Goal: Task Accomplishment & Management: Manage account settings

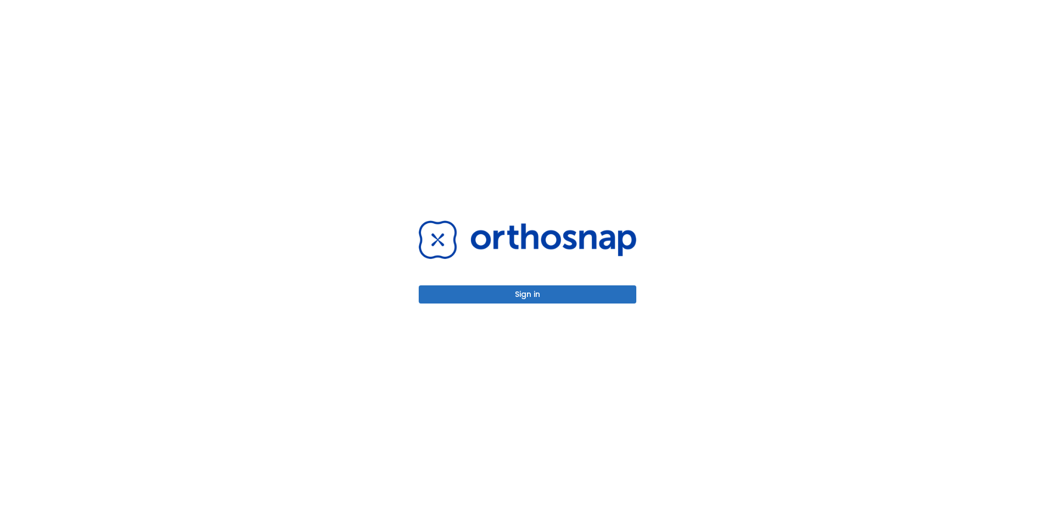
click at [500, 284] on div "Sign in" at bounding box center [528, 261] width 218 height 82
click at [513, 290] on button "Sign in" at bounding box center [528, 294] width 218 height 18
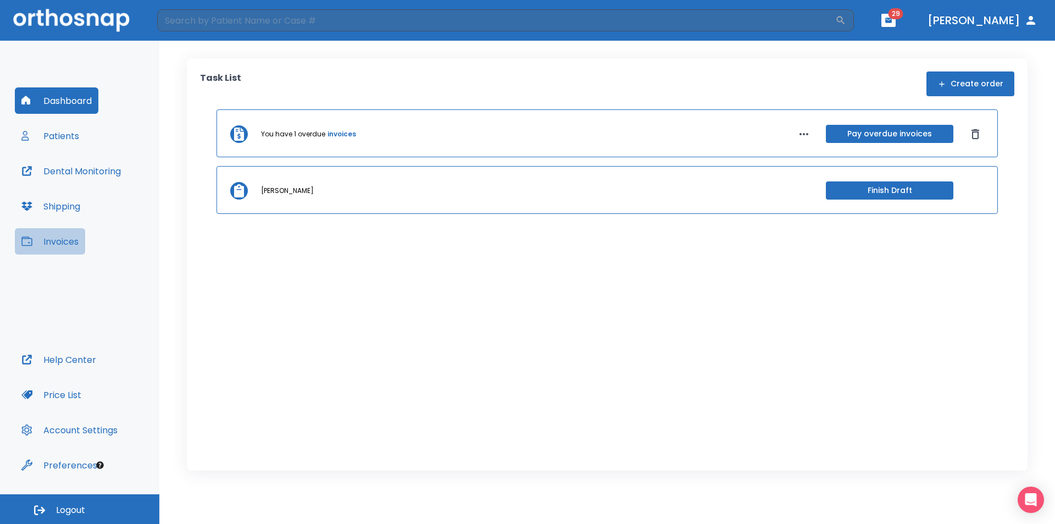
click at [74, 242] on button "Invoices" at bounding box center [50, 241] width 70 height 26
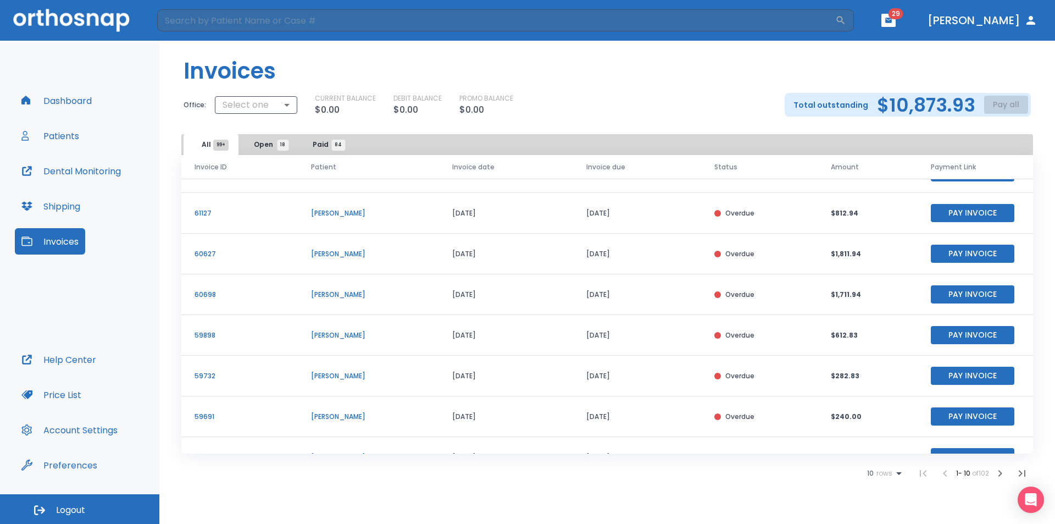
scroll to position [132, 0]
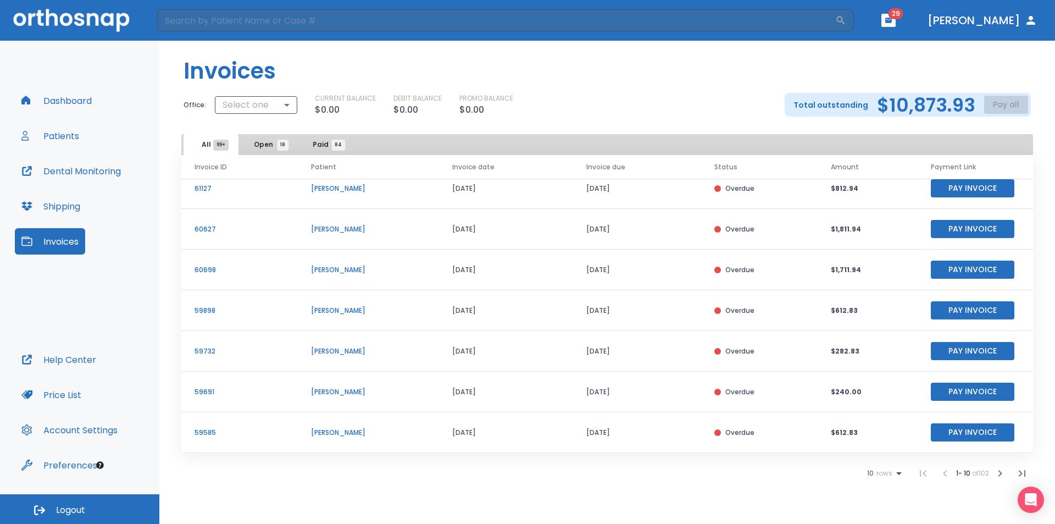
click at [274, 151] on button "Open 18" at bounding box center [268, 144] width 55 height 21
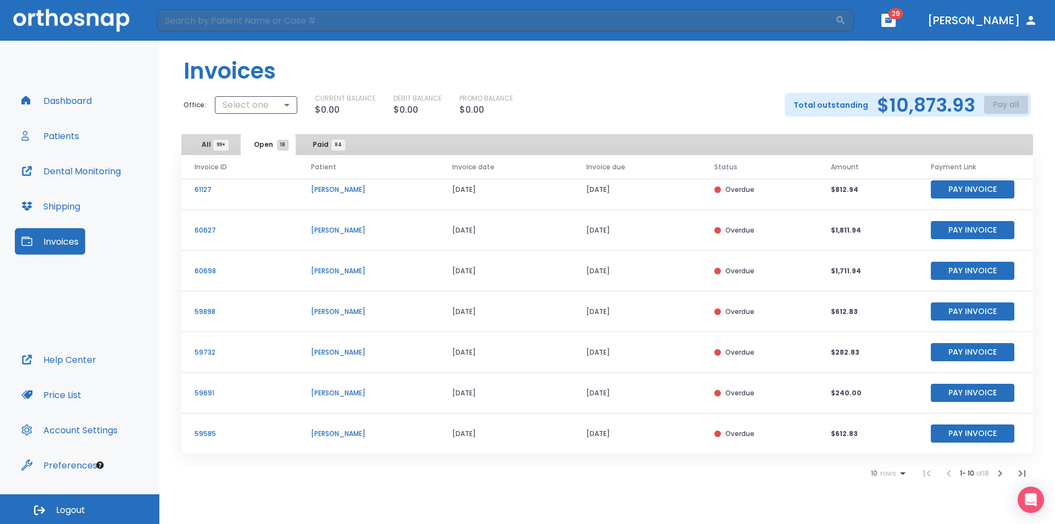
scroll to position [132, 0]
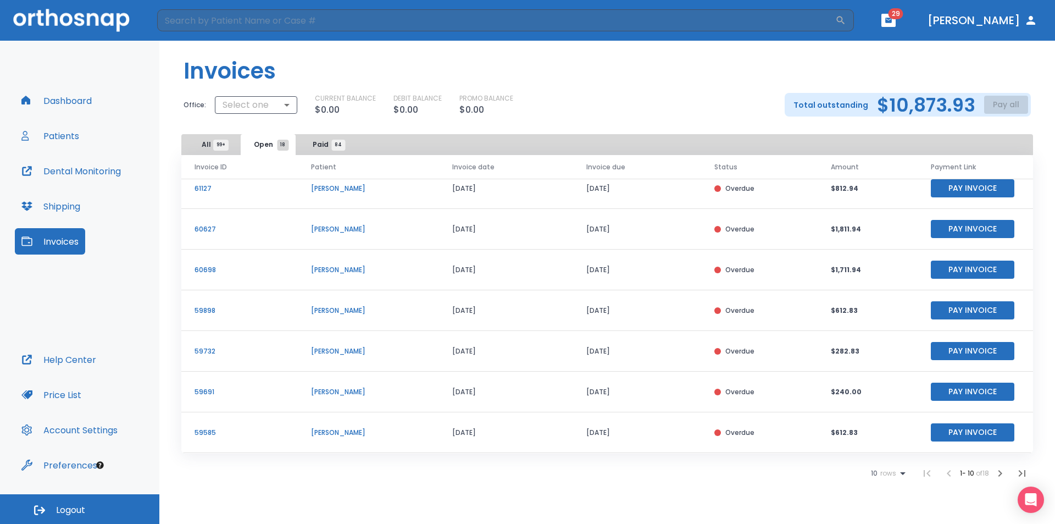
click at [1002, 474] on icon "button" at bounding box center [1000, 473] width 13 height 13
click at [1006, 104] on div "Total outstanding $10,873.93 Pay all" at bounding box center [908, 105] width 246 height 24
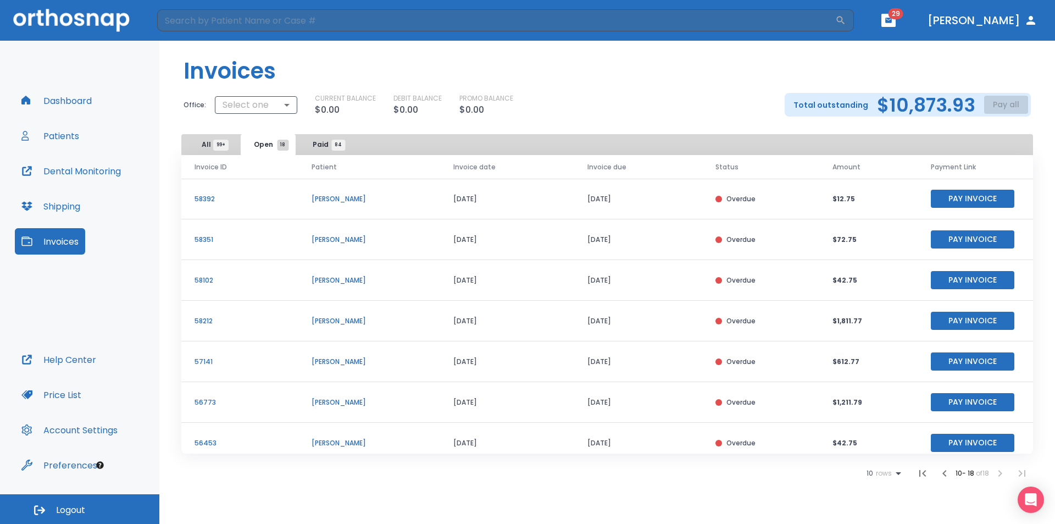
click at [944, 472] on icon "button" at bounding box center [944, 473] width 13 height 13
click at [999, 470] on icon "button" at bounding box center [1001, 473] width 4 height 7
click at [946, 478] on icon "button" at bounding box center [944, 473] width 13 height 13
click at [739, 69] on header "Invoices" at bounding box center [607, 67] width 896 height 52
click at [269, 96] on body "​ 29 [PERSON_NAME] Dashboard Patients Dental Monitoring Shipping Invoices Help …" at bounding box center [527, 262] width 1055 height 524
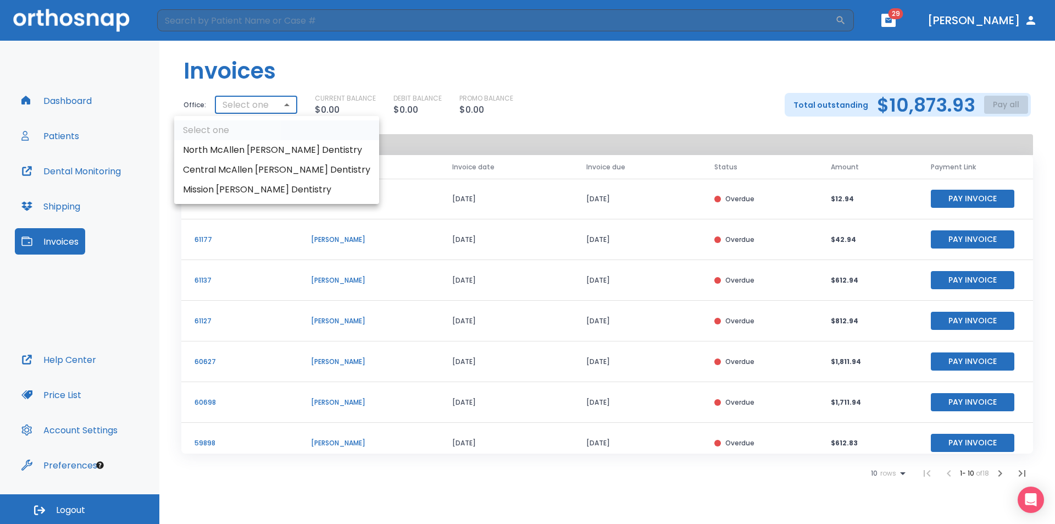
click at [264, 148] on li "North McAllen [PERSON_NAME] Dentistry" at bounding box center [276, 150] width 205 height 20
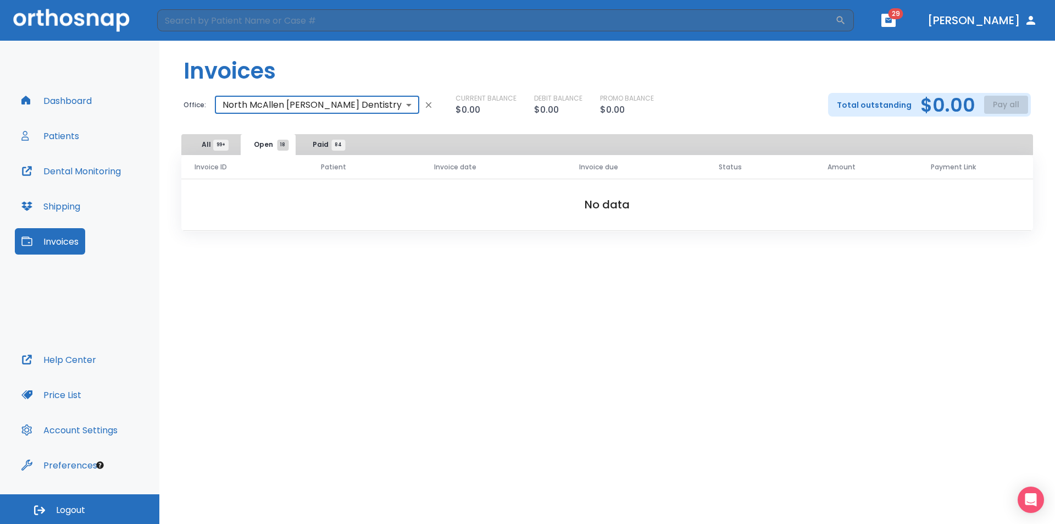
click at [300, 103] on body "​ 29 [PERSON_NAME] Dashboard Patients Dental Monitoring Shipping Invoices Help …" at bounding box center [527, 262] width 1055 height 524
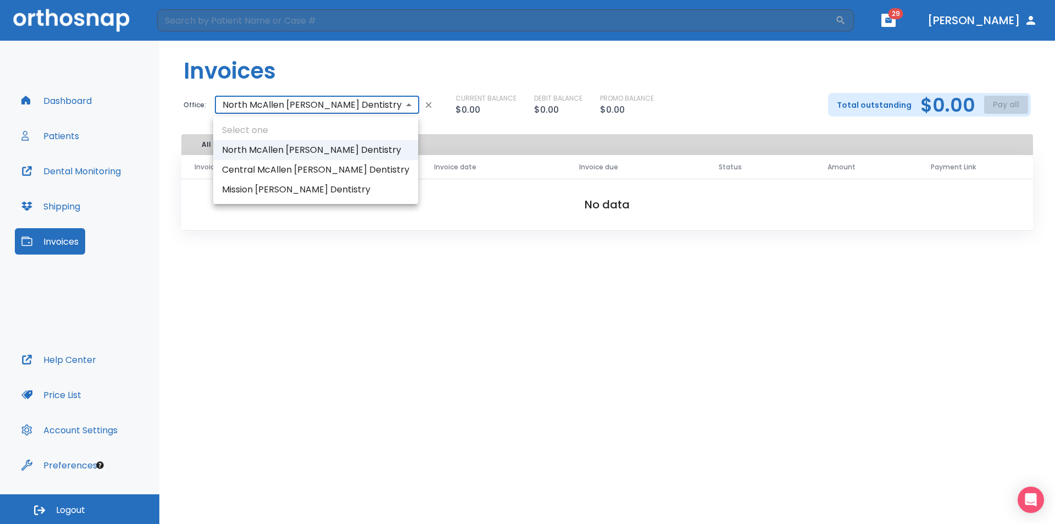
click at [295, 168] on li "Central McAllen [PERSON_NAME] Dentistry" at bounding box center [315, 170] width 205 height 20
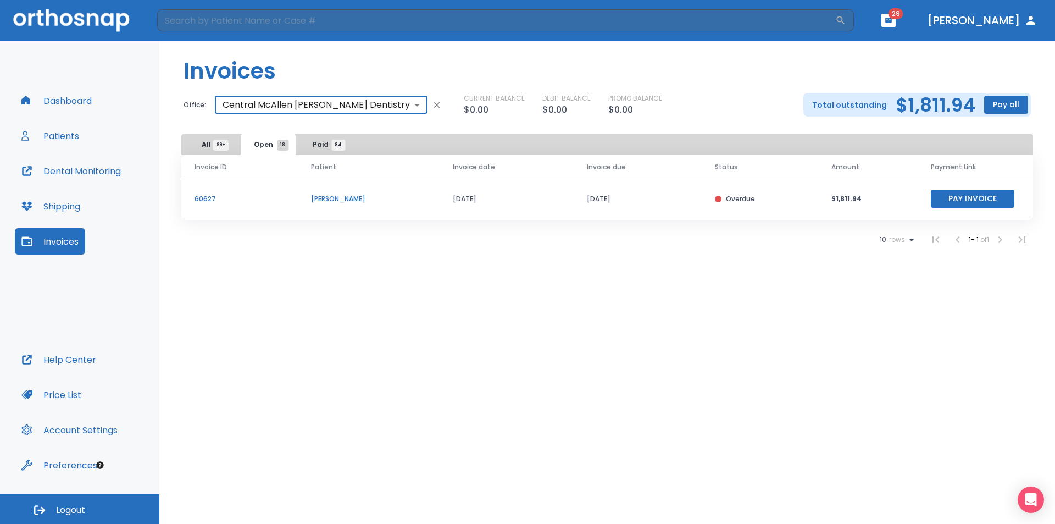
click at [339, 103] on body "​ 29 [PERSON_NAME] Dashboard Patients Dental Monitoring Shipping Invoices Help …" at bounding box center [527, 262] width 1055 height 524
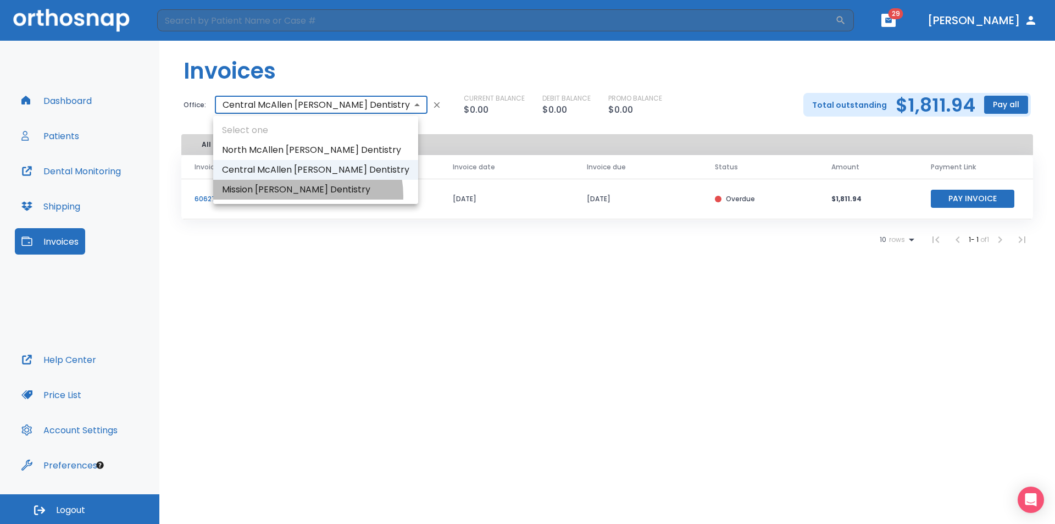
click at [307, 196] on li "Mission [PERSON_NAME] Dentistry" at bounding box center [315, 190] width 205 height 20
type input "2023"
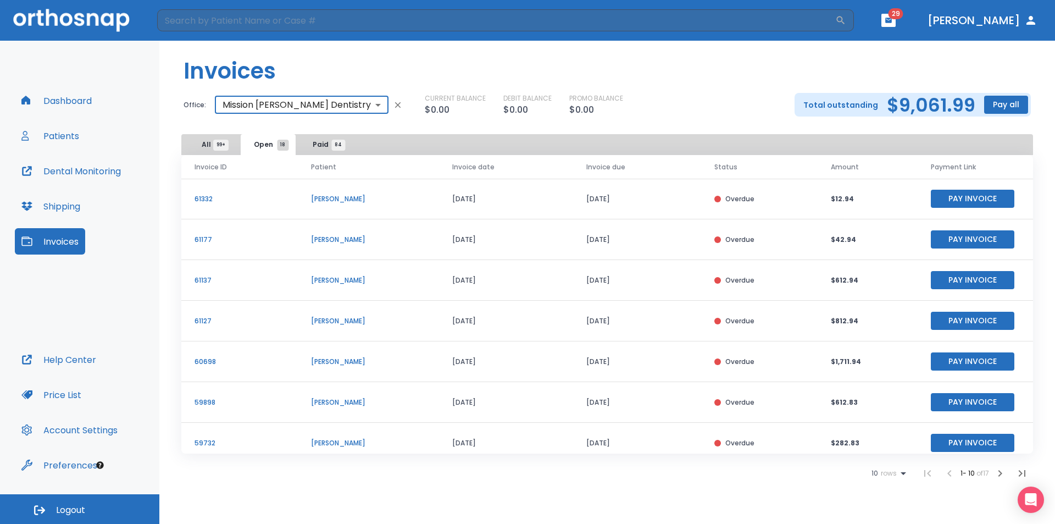
click at [393, 105] on icon "button" at bounding box center [398, 105] width 10 height 10
